Goal: Task Accomplishment & Management: Use online tool/utility

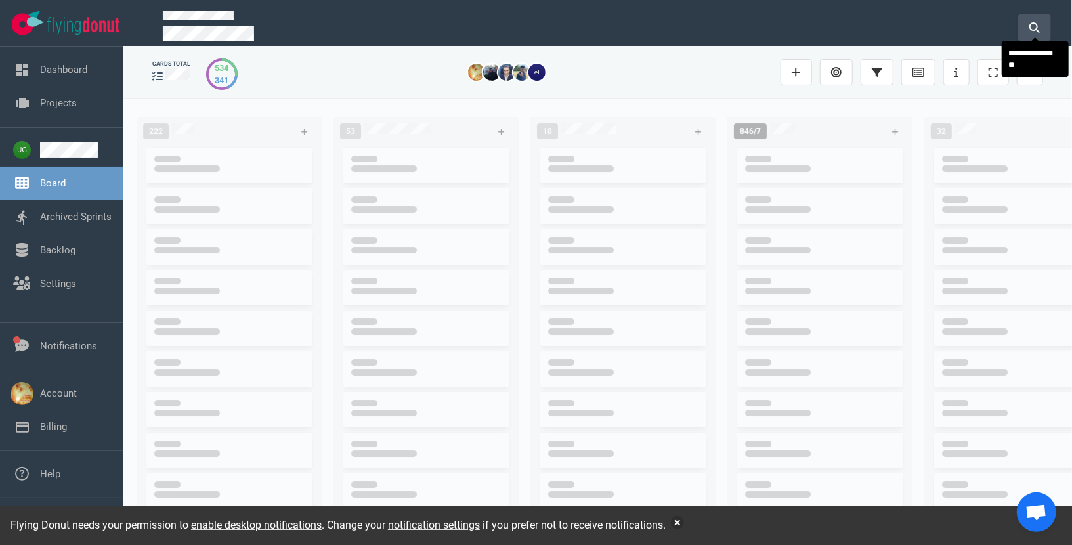
click at [1040, 33] on button at bounding box center [1035, 27] width 33 height 26
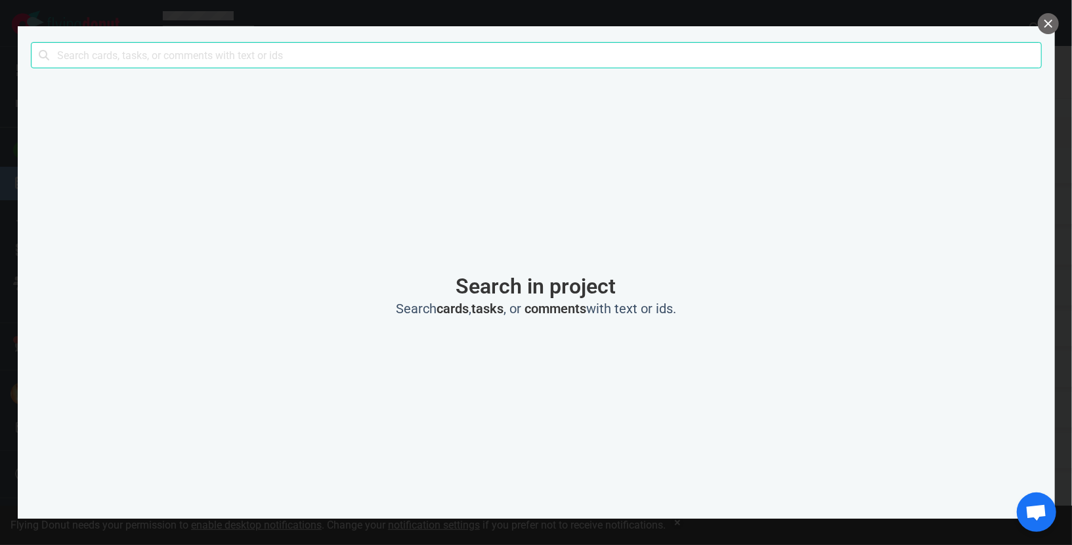
click at [631, 61] on input "text" at bounding box center [536, 55] width 1011 height 26
click button "Search" at bounding box center [0, 0] width 0 height 0
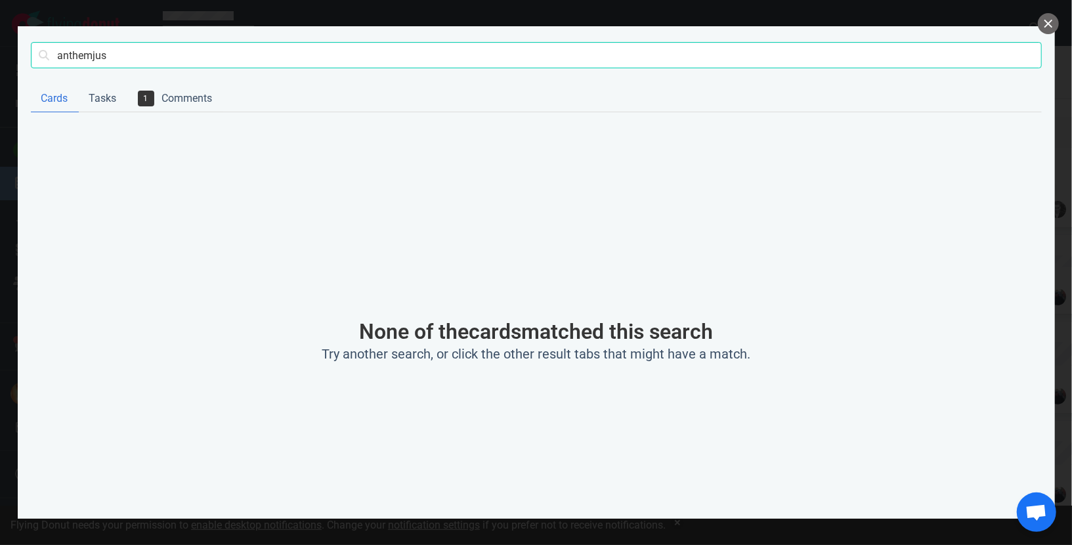
click button "Search" at bounding box center [0, 0] width 0 height 0
click at [96, 51] on input "anthemjus" at bounding box center [536, 55] width 1011 height 26
type input "anthemus"
click button "Search" at bounding box center [0, 0] width 0 height 0
click at [1061, 22] on div at bounding box center [536, 272] width 1072 height 545
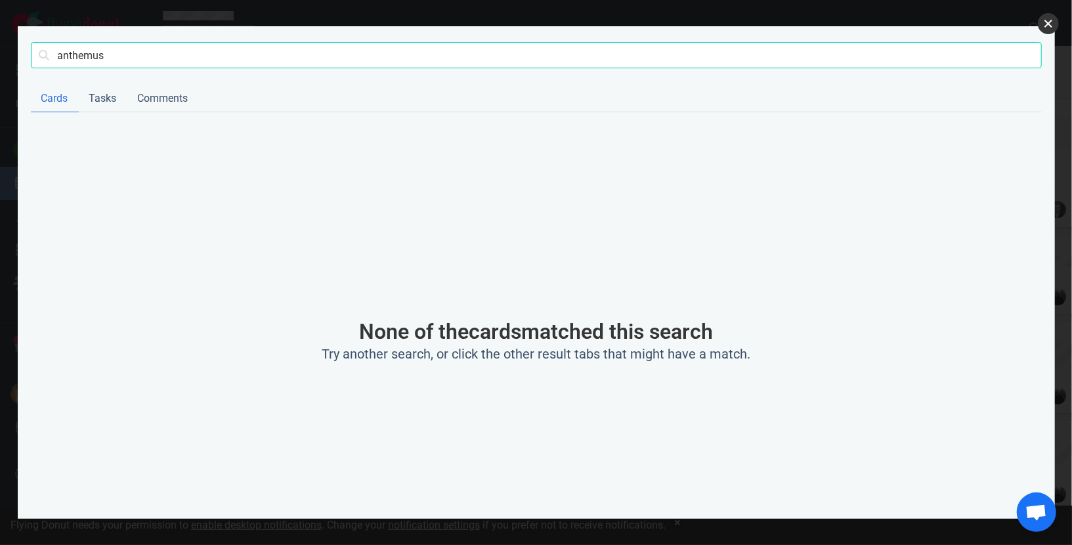
click at [1051, 23] on button "close" at bounding box center [1048, 23] width 21 height 21
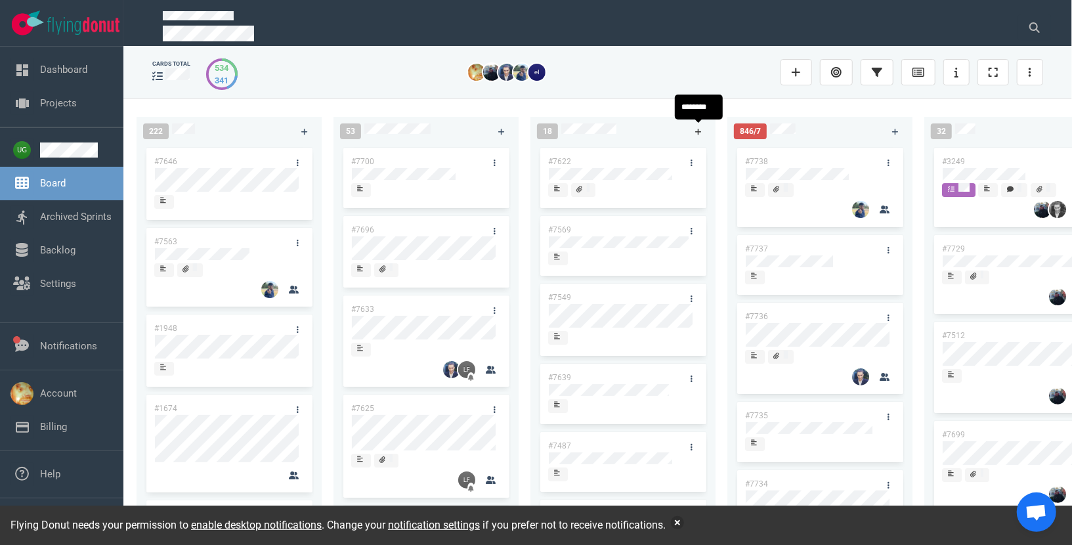
click at [698, 131] on icon at bounding box center [698, 132] width 7 height 7
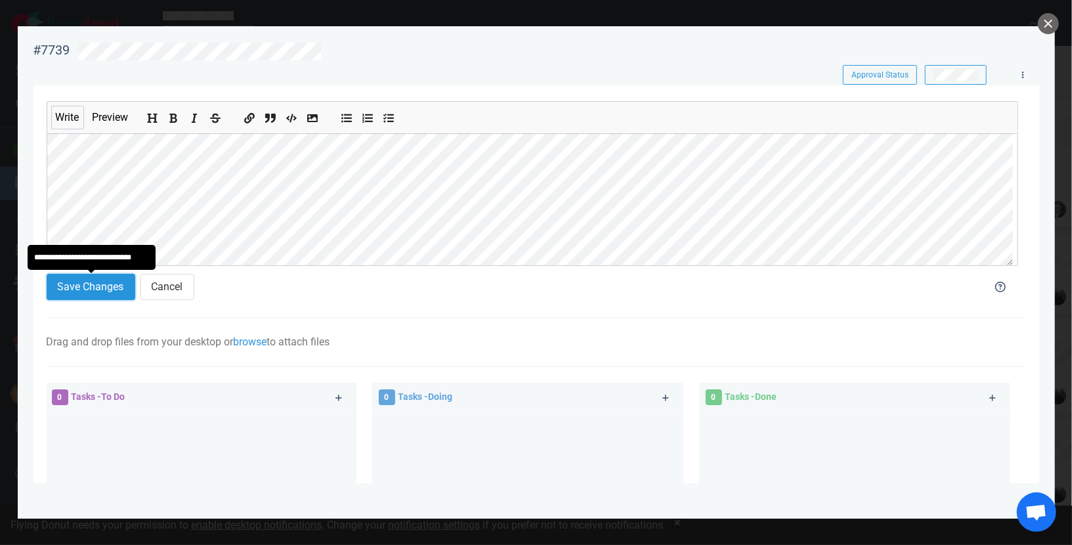
click at [113, 288] on button "Save Changes" at bounding box center [91, 287] width 89 height 26
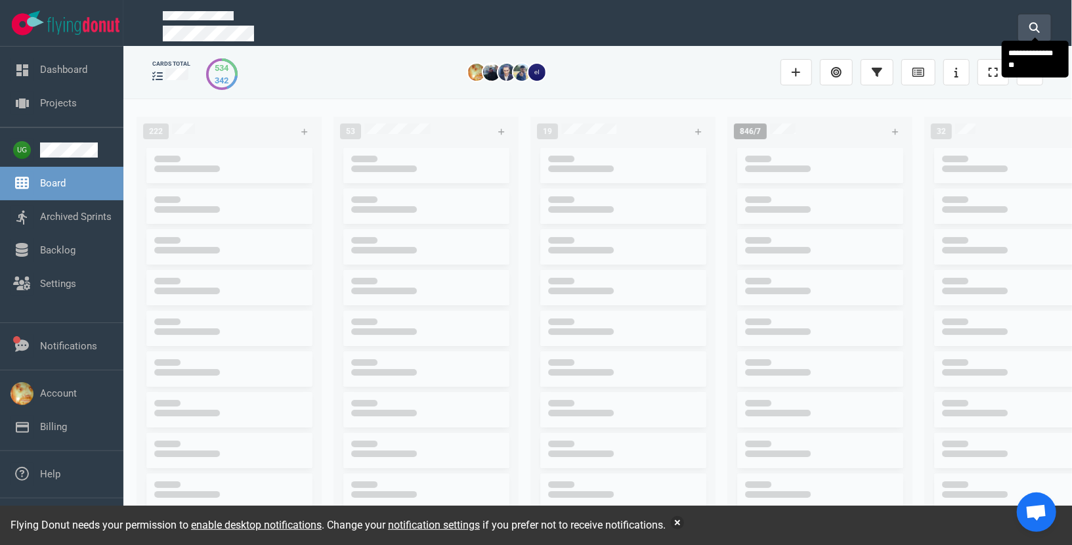
click at [1044, 29] on button at bounding box center [1035, 27] width 33 height 26
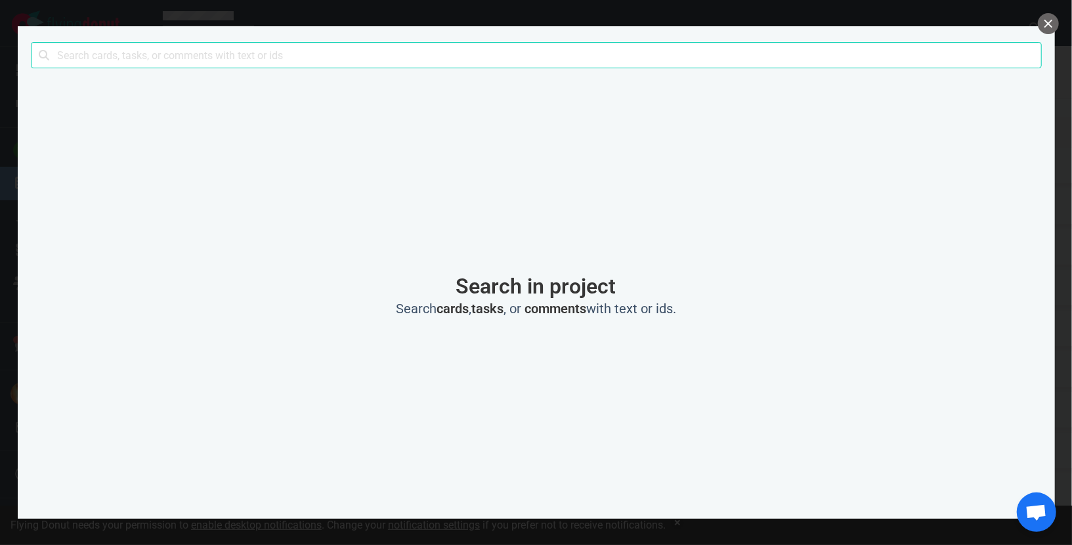
click at [559, 55] on input "text" at bounding box center [536, 55] width 1011 height 26
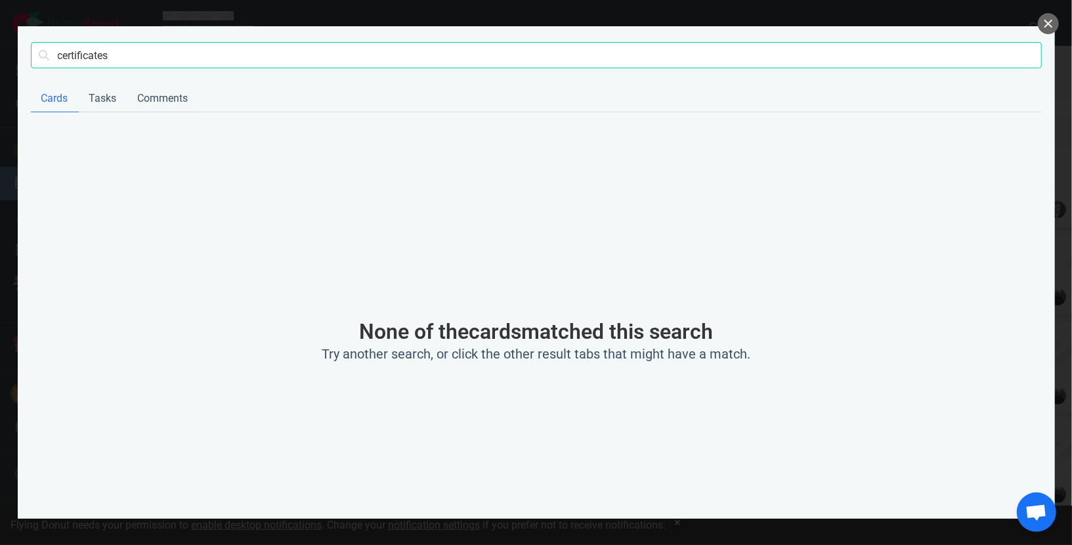
type input "certificates"
click button "Search" at bounding box center [0, 0] width 0 height 0
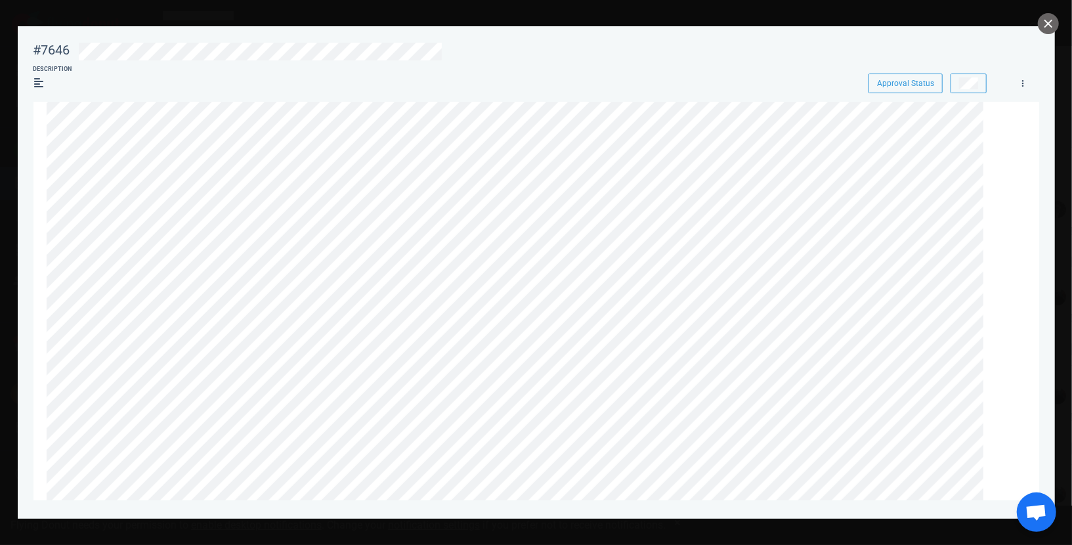
scroll to position [165, 0]
